Goal: Check status: Check status

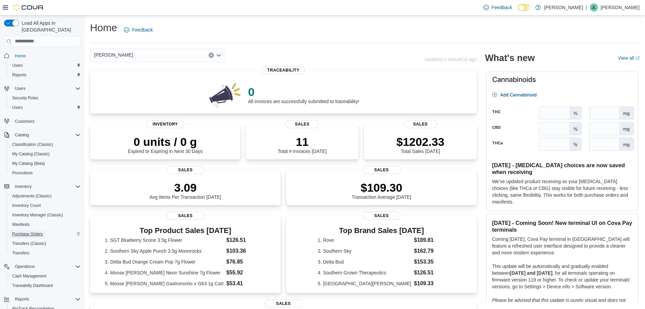
click at [16, 231] on span "Purchase Orders" at bounding box center [27, 233] width 31 height 5
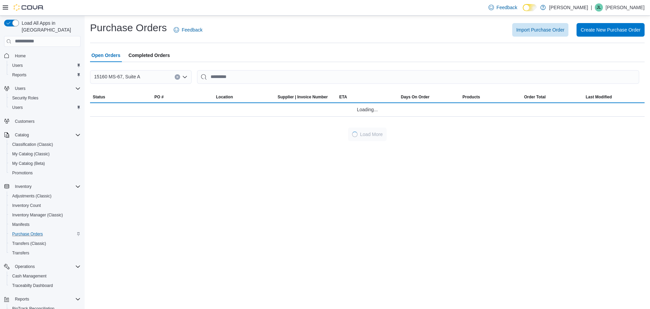
click at [141, 55] on span "Completed Orders" at bounding box center [149, 55] width 41 height 14
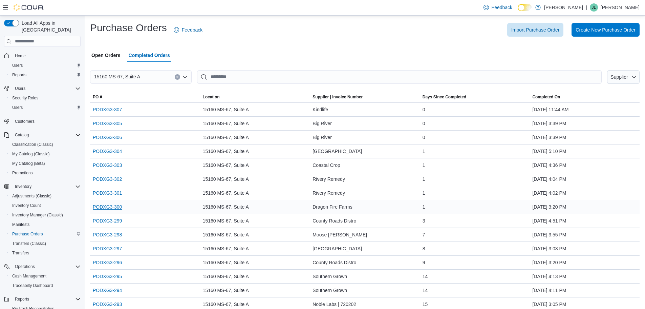
click at [114, 204] on link "PODXG3-300" at bounding box center [107, 207] width 29 height 8
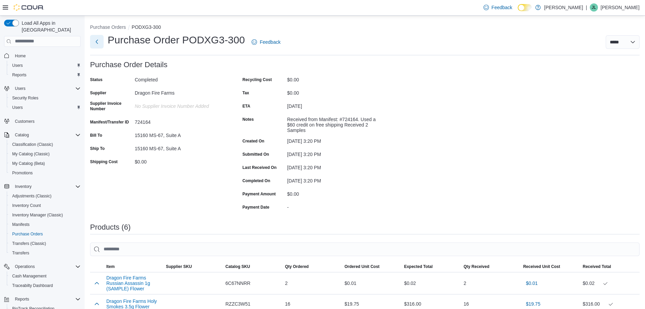
click at [96, 39] on button "Next" at bounding box center [97, 42] width 14 height 14
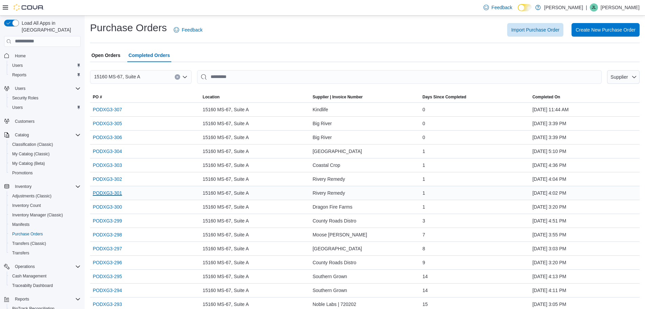
click at [112, 190] on link "PODXG3-301" at bounding box center [107, 193] width 29 height 8
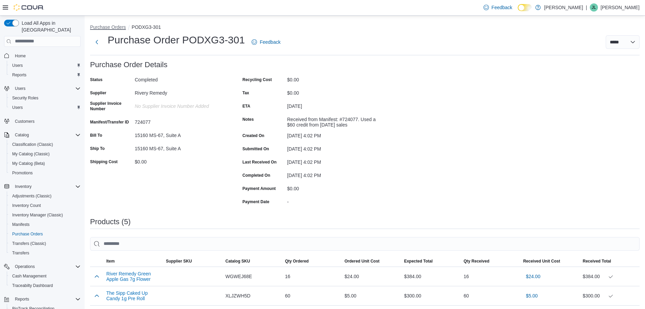
click at [114, 27] on button "Purchase Orders" at bounding box center [108, 26] width 36 height 5
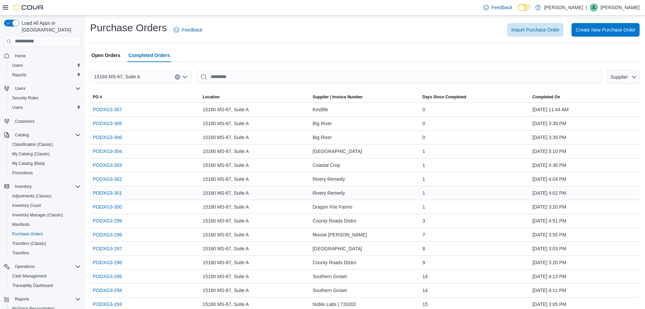
scroll to position [34, 0]
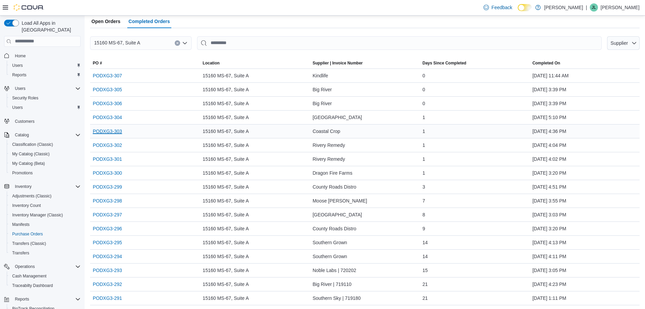
click at [115, 129] on link "PODXG3-303" at bounding box center [107, 131] width 29 height 8
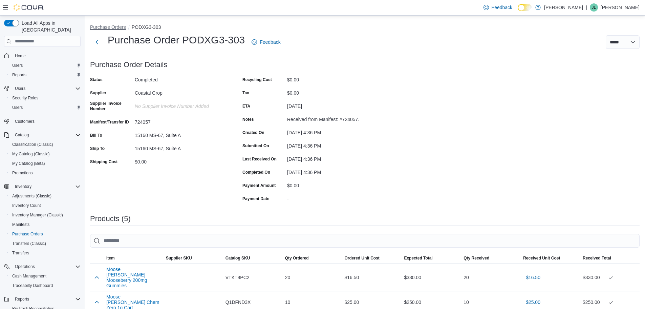
click at [103, 24] on button "Purchase Orders" at bounding box center [108, 26] width 36 height 5
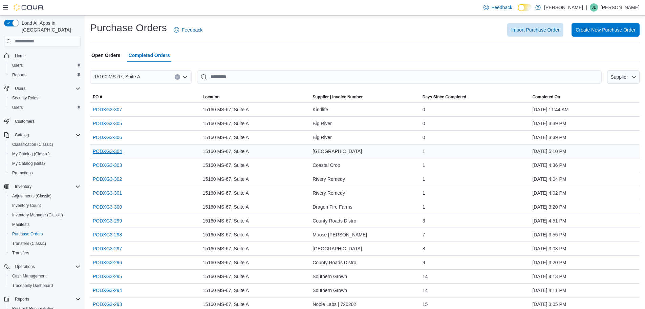
click at [109, 150] on link "PODXG3-304" at bounding box center [107, 151] width 29 height 8
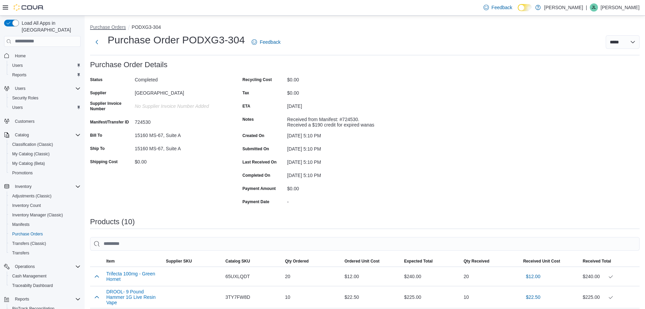
click at [99, 26] on button "Purchase Orders" at bounding box center [108, 26] width 36 height 5
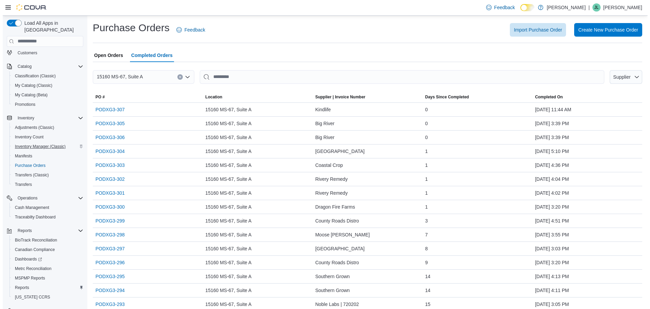
scroll to position [79, 0]
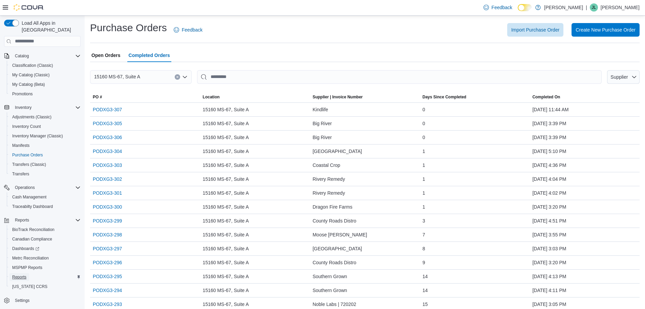
click at [19, 274] on span "Reports" at bounding box center [19, 276] width 14 height 5
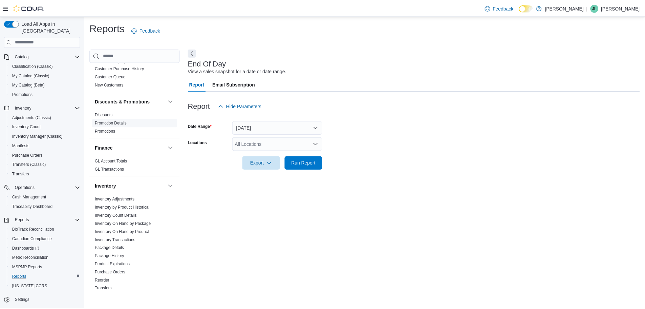
scroll to position [135, 0]
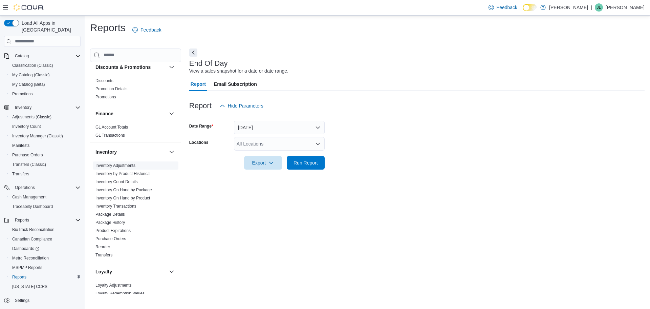
drag, startPoint x: 105, startPoint y: 165, endPoint x: 113, endPoint y: 165, distance: 8.8
click at [105, 164] on link "Inventory Adjustments" at bounding box center [115, 165] width 40 height 5
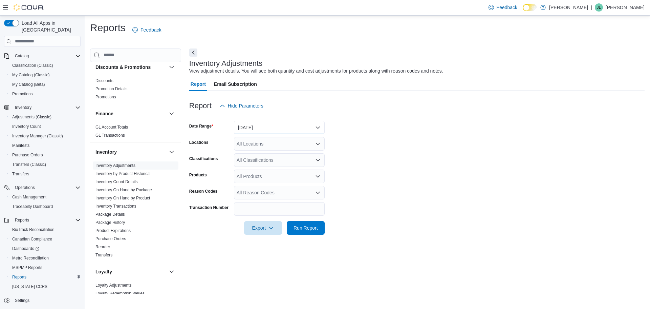
click at [292, 128] on button "Yesterday" at bounding box center [279, 128] width 91 height 14
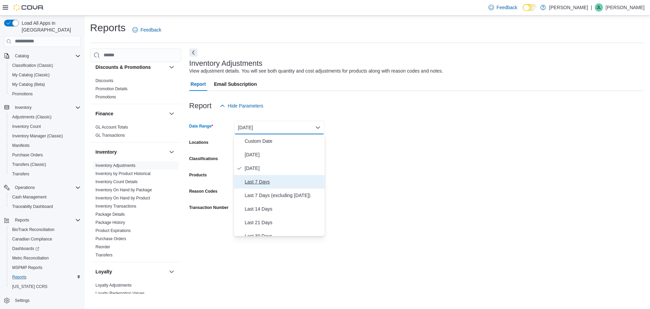
click at [268, 179] on span "Last 7 Days" at bounding box center [283, 181] width 77 height 8
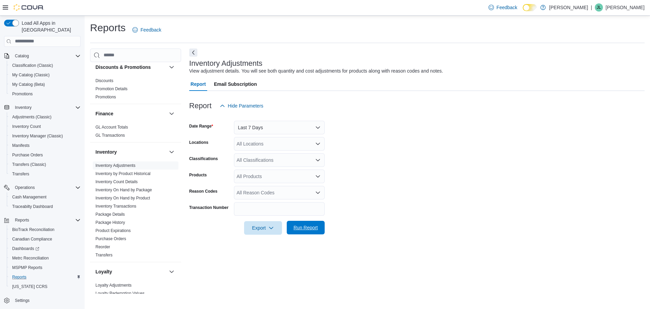
click at [300, 226] on span "Run Report" at bounding box center [306, 227] width 24 height 7
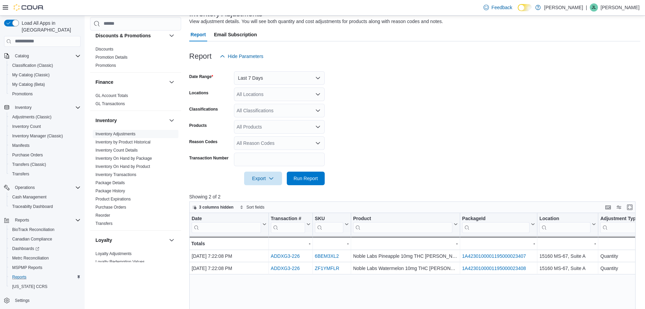
scroll to position [102, 0]
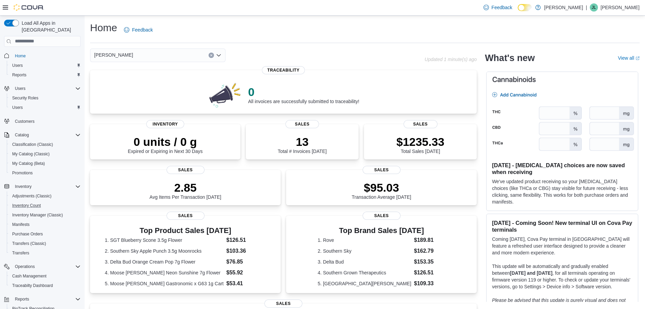
scroll to position [34, 0]
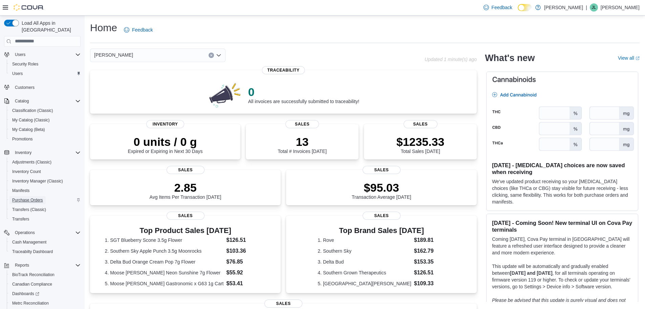
click at [33, 197] on span "Purchase Orders" at bounding box center [27, 199] width 31 height 5
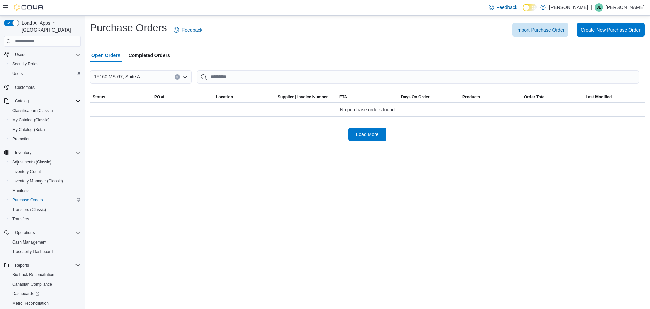
click at [149, 55] on span "Completed Orders" at bounding box center [149, 55] width 41 height 14
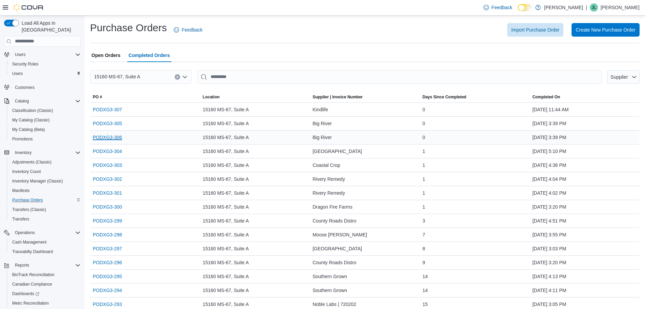
click at [112, 136] on link "PODXG3-306" at bounding box center [107, 137] width 29 height 8
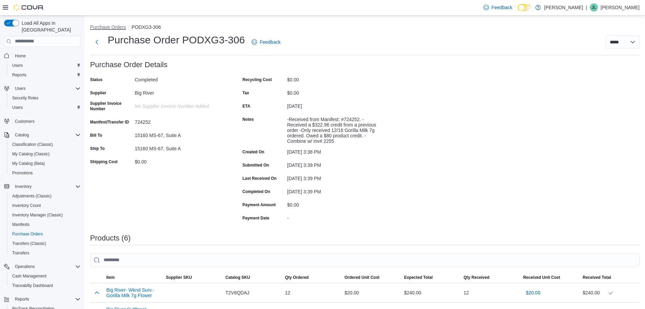
click at [105, 25] on button "Purchase Orders" at bounding box center [108, 26] width 36 height 5
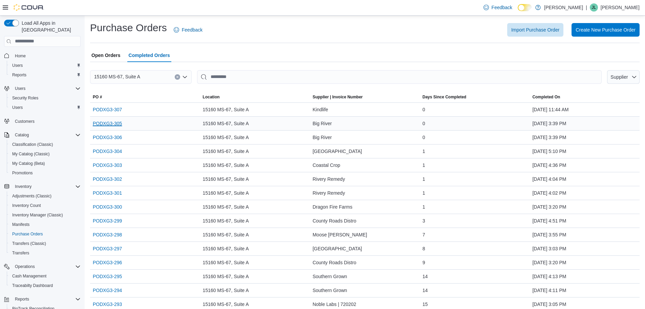
click at [108, 121] on link "PODXG3-305" at bounding box center [107, 123] width 29 height 8
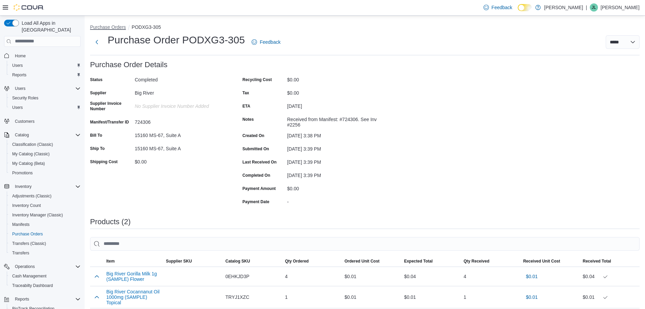
click at [115, 24] on button "Purchase Orders" at bounding box center [108, 26] width 36 height 5
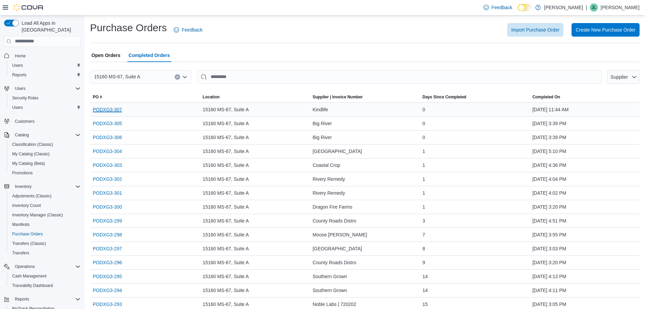
click at [107, 108] on link "PODXG3-307" at bounding box center [107, 109] width 29 height 8
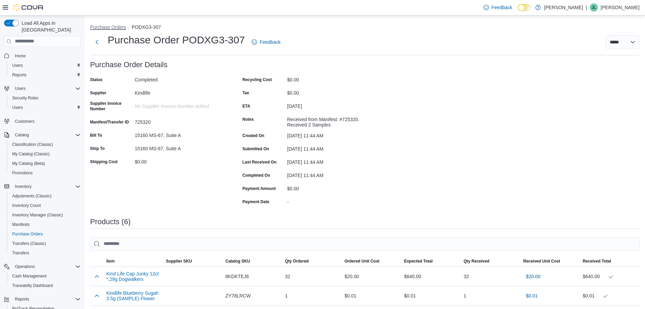
click at [109, 28] on button "Purchase Orders" at bounding box center [108, 26] width 36 height 5
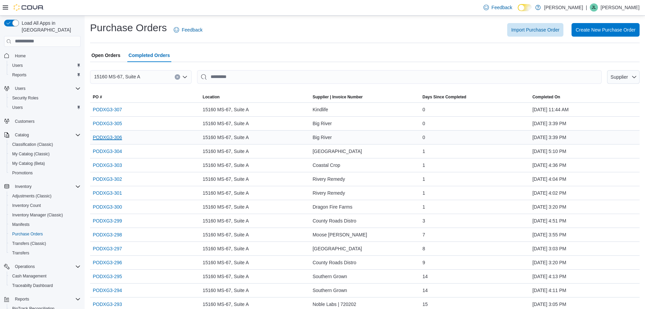
click at [110, 134] on link "PODXG3-306" at bounding box center [107, 137] width 29 height 8
